Goal: Information Seeking & Learning: Learn about a topic

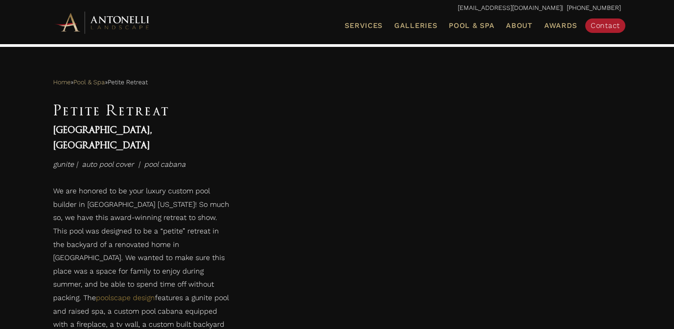
scroll to position [412, 0]
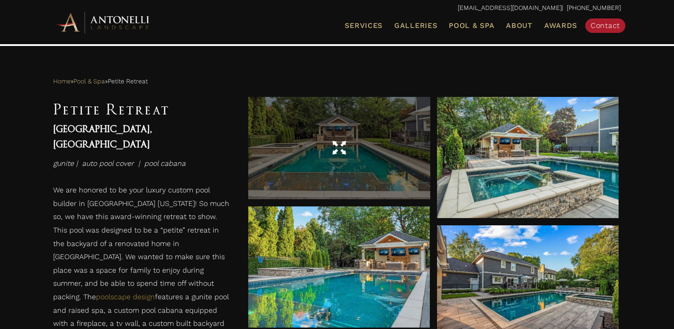
click at [352, 153] on div at bounding box center [339, 148] width 182 height 25
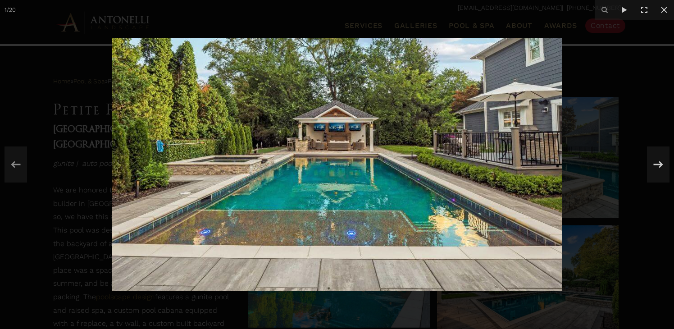
scroll to position [414, 0]
click at [514, 185] on img at bounding box center [337, 164] width 451 height 253
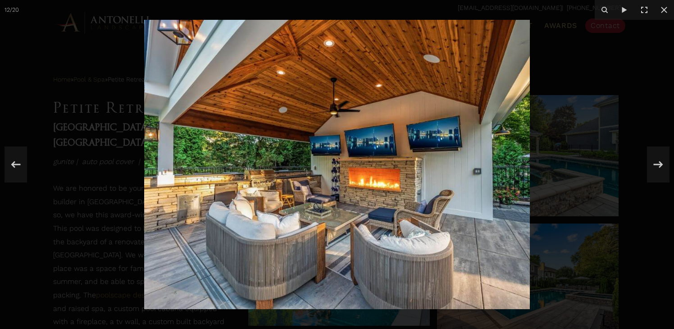
click at [245, 158] on img at bounding box center [337, 164] width 386 height 289
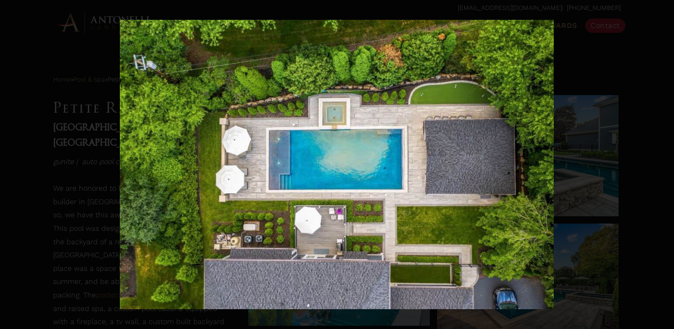
click at [658, 159] on div "20 / 20" at bounding box center [337, 164] width 674 height 329
